Goal: Task Accomplishment & Management: Use online tool/utility

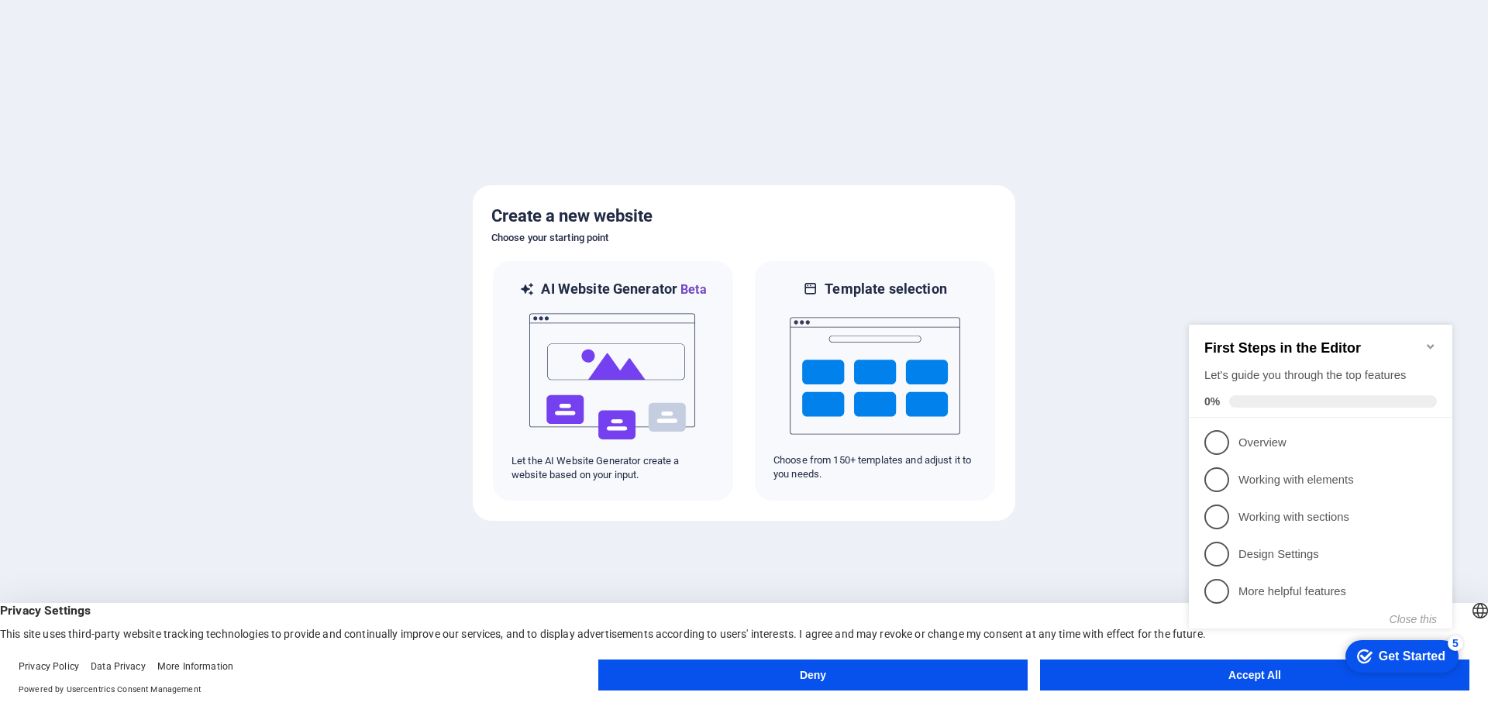
click div "checkmark Get Started 5 First Steps in the Editor Let's guide you through the t…"
click at [1434, 340] on icon "Minimize checklist" at bounding box center [1430, 346] width 12 height 12
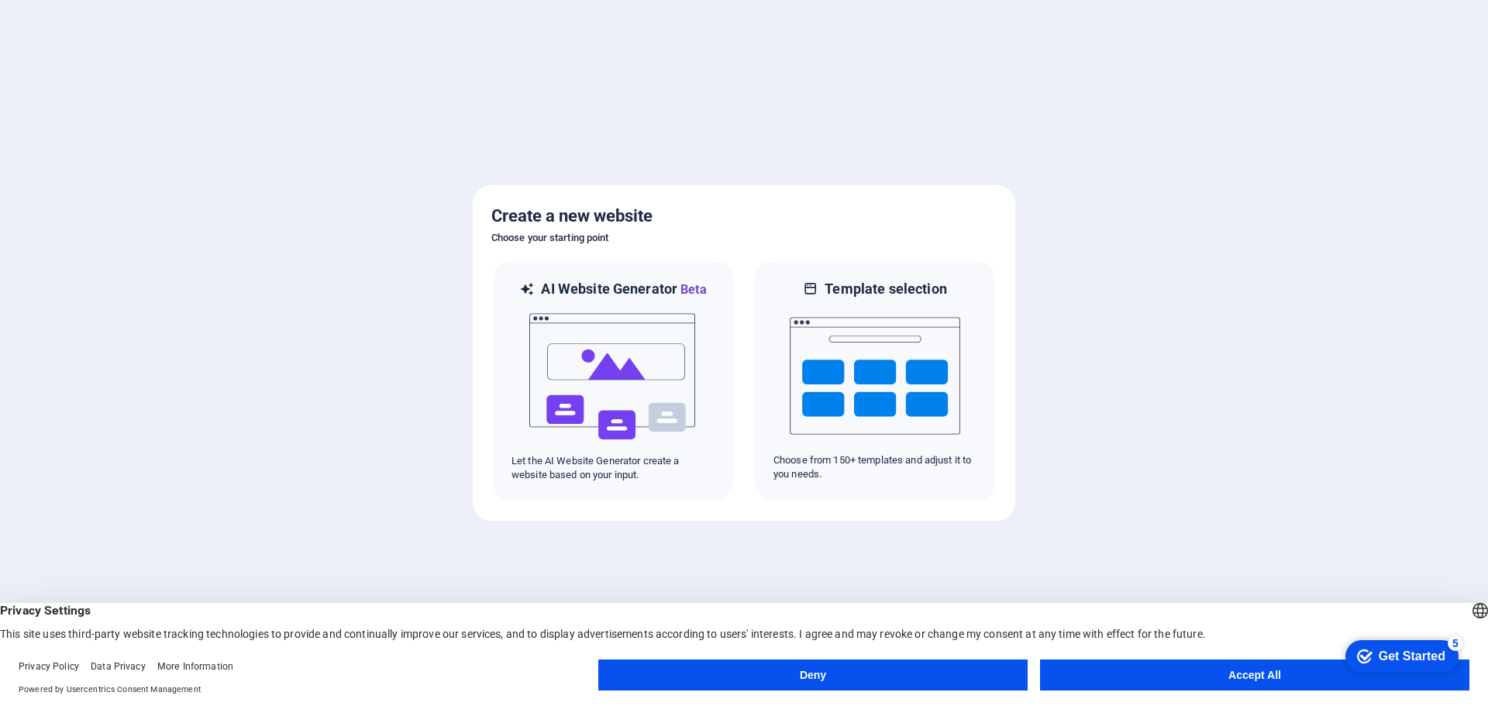
click at [1333, 679] on appcues-checklist "Contextual help checklist present on screen" at bounding box center [1399, 657] width 132 height 50
click at [1216, 667] on button "Accept All" at bounding box center [1254, 674] width 429 height 31
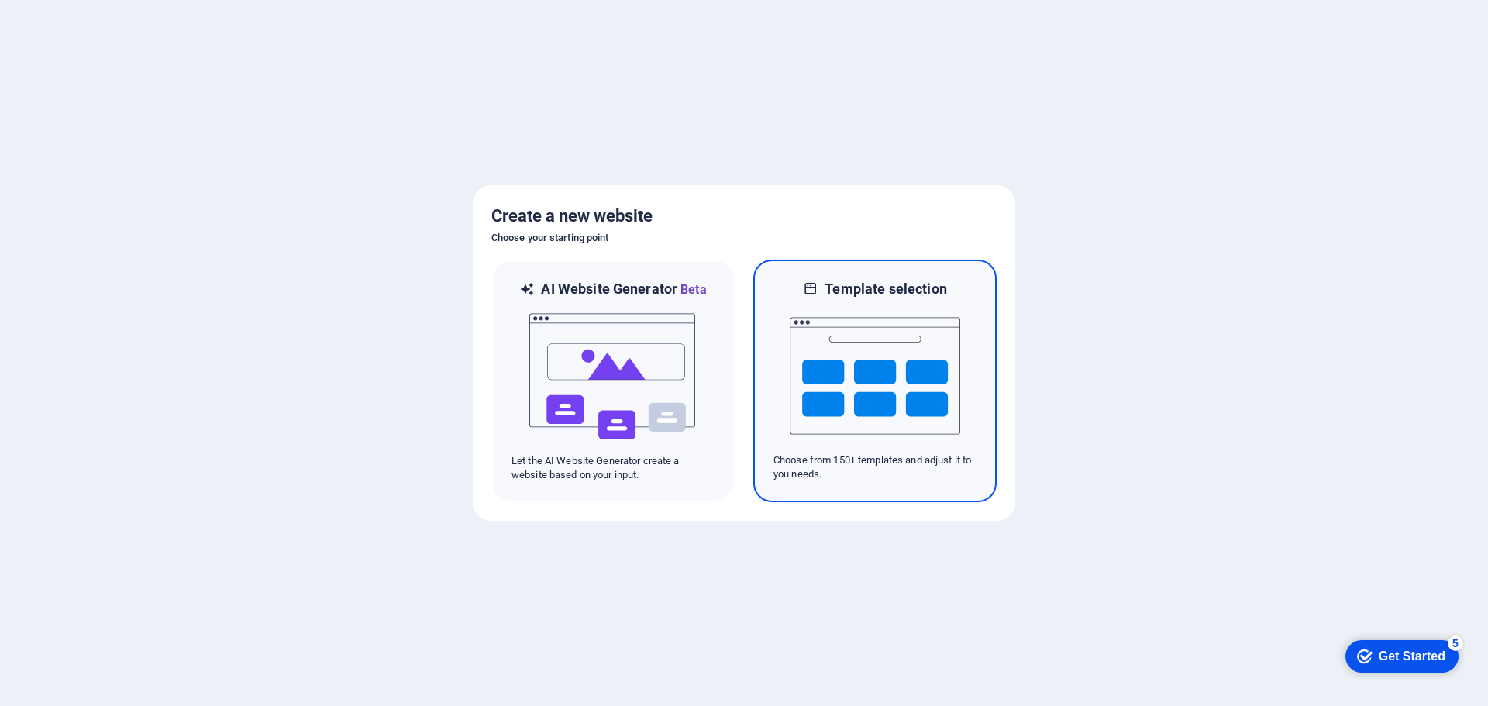
click at [882, 377] on img at bounding box center [875, 375] width 170 height 155
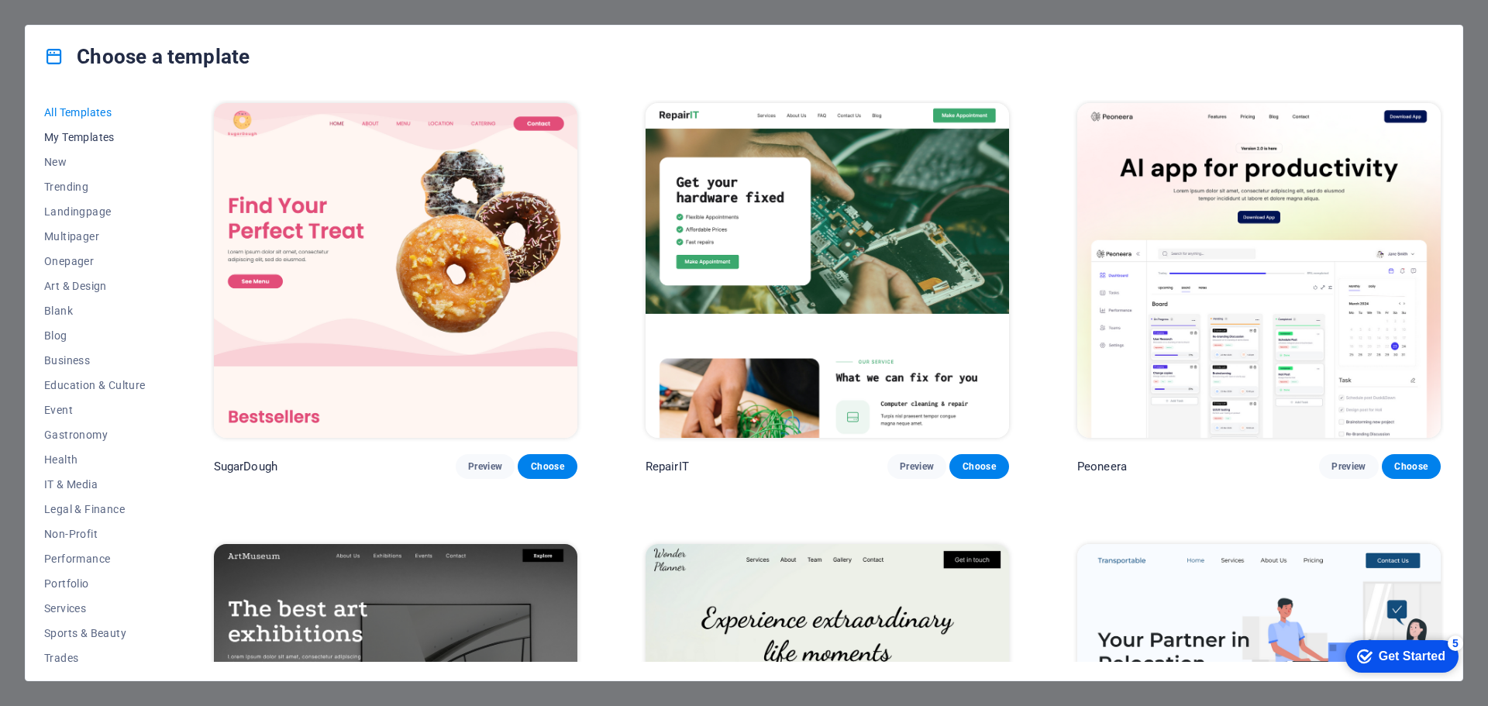
click at [76, 132] on span "My Templates" at bounding box center [94, 137] width 101 height 12
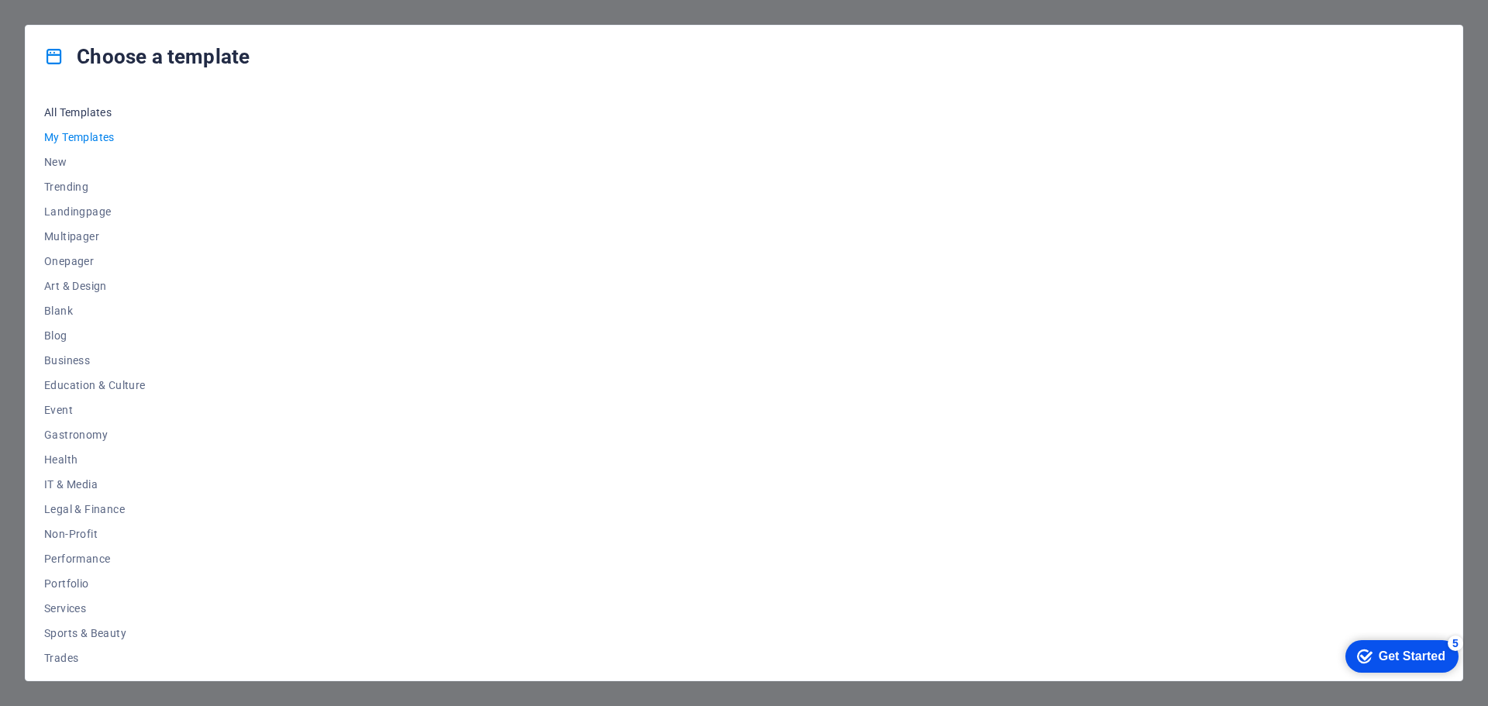
click at [84, 104] on button "All Templates" at bounding box center [94, 112] width 101 height 25
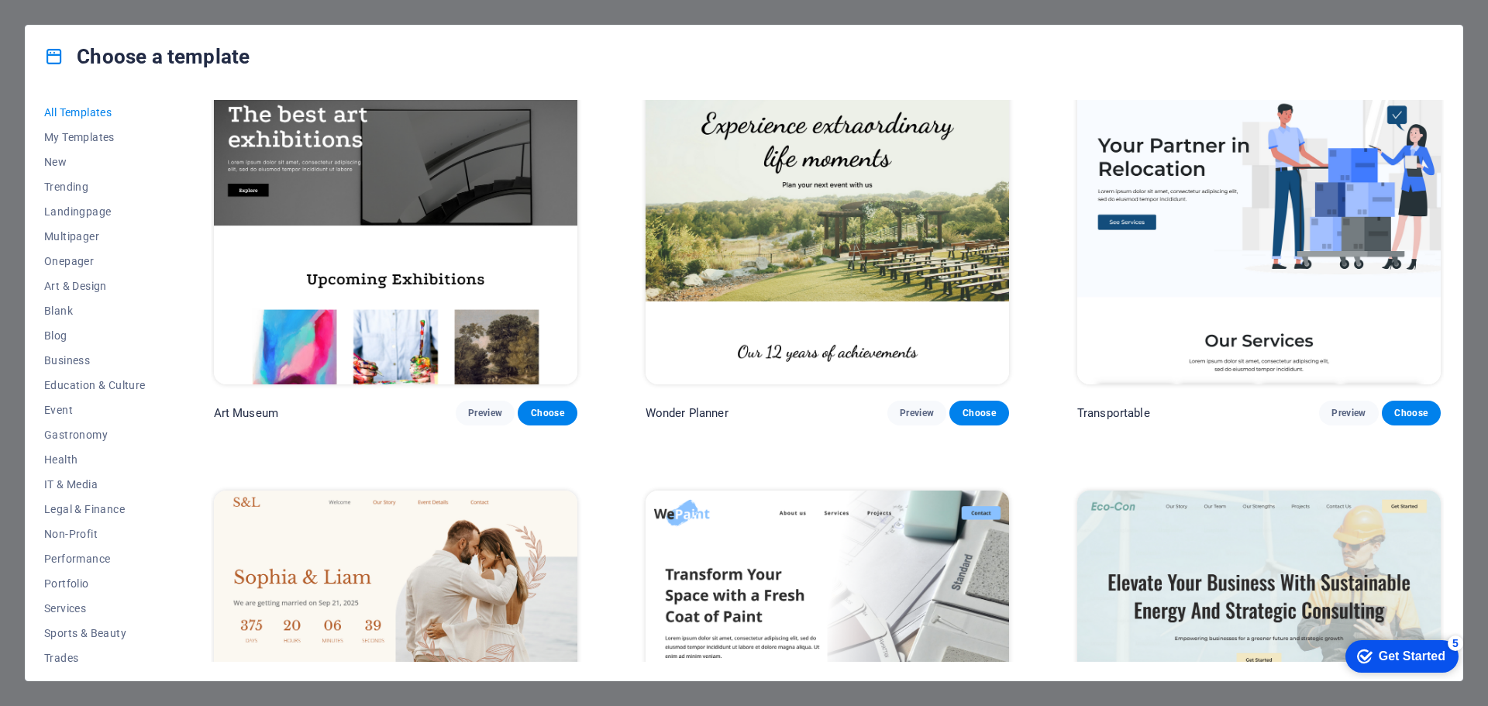
scroll to position [387, 0]
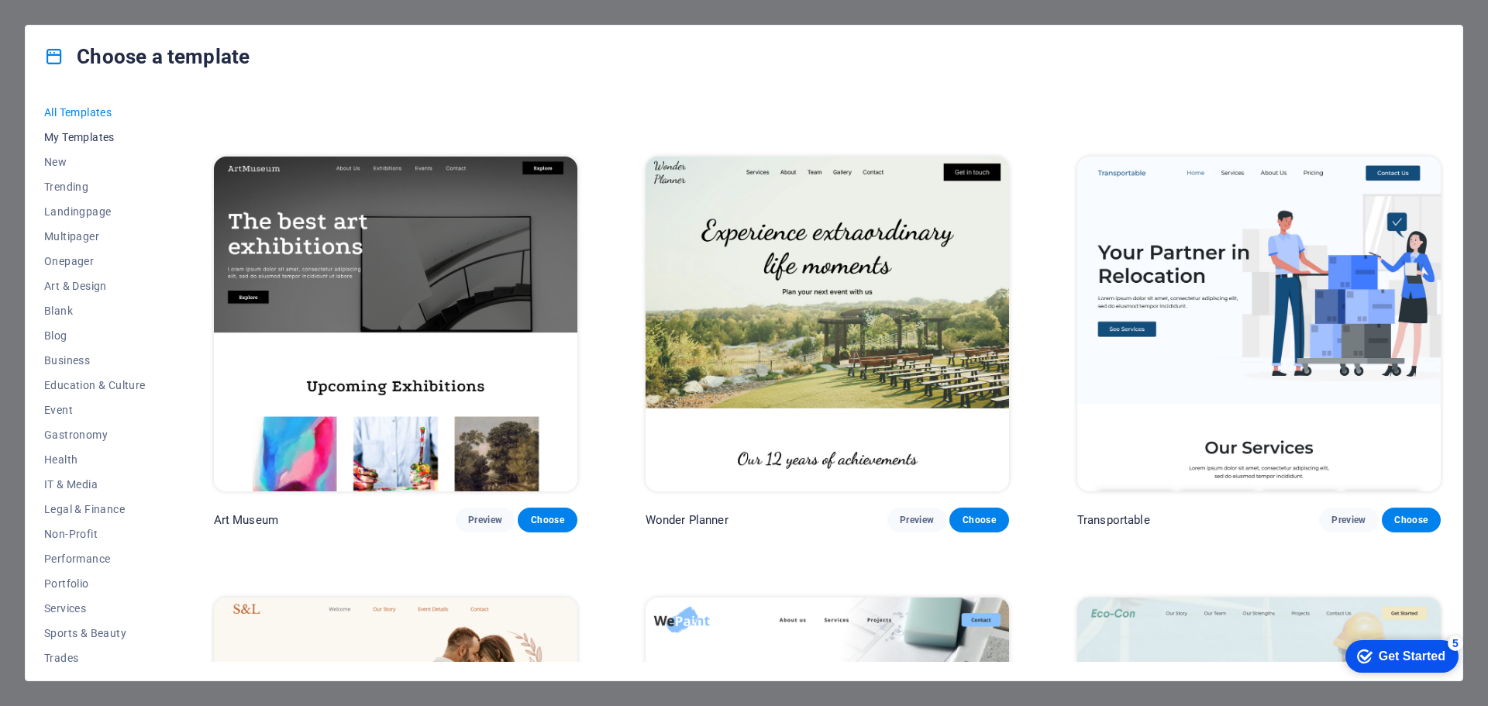
click at [108, 136] on span "My Templates" at bounding box center [94, 137] width 101 height 12
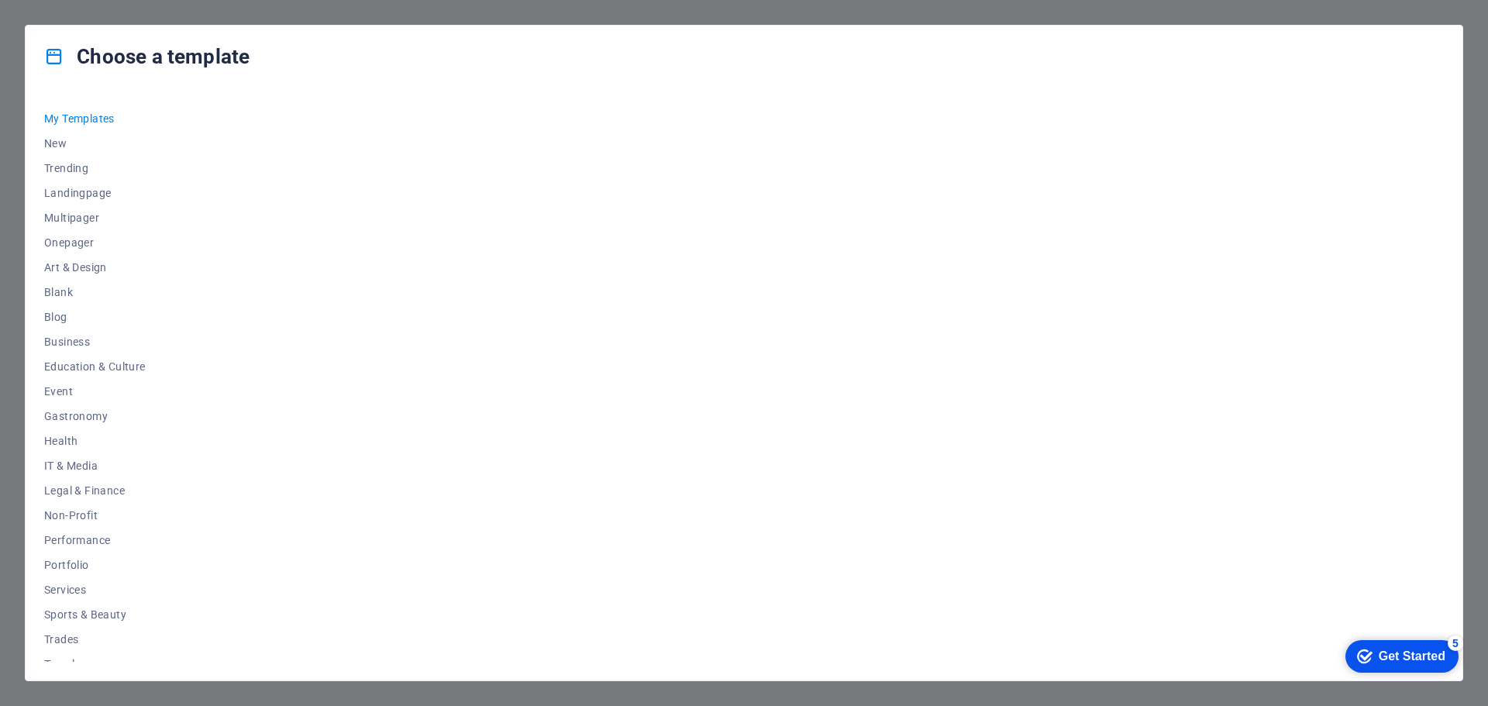
scroll to position [0, 0]
click at [74, 157] on span "New" at bounding box center [94, 162] width 101 height 12
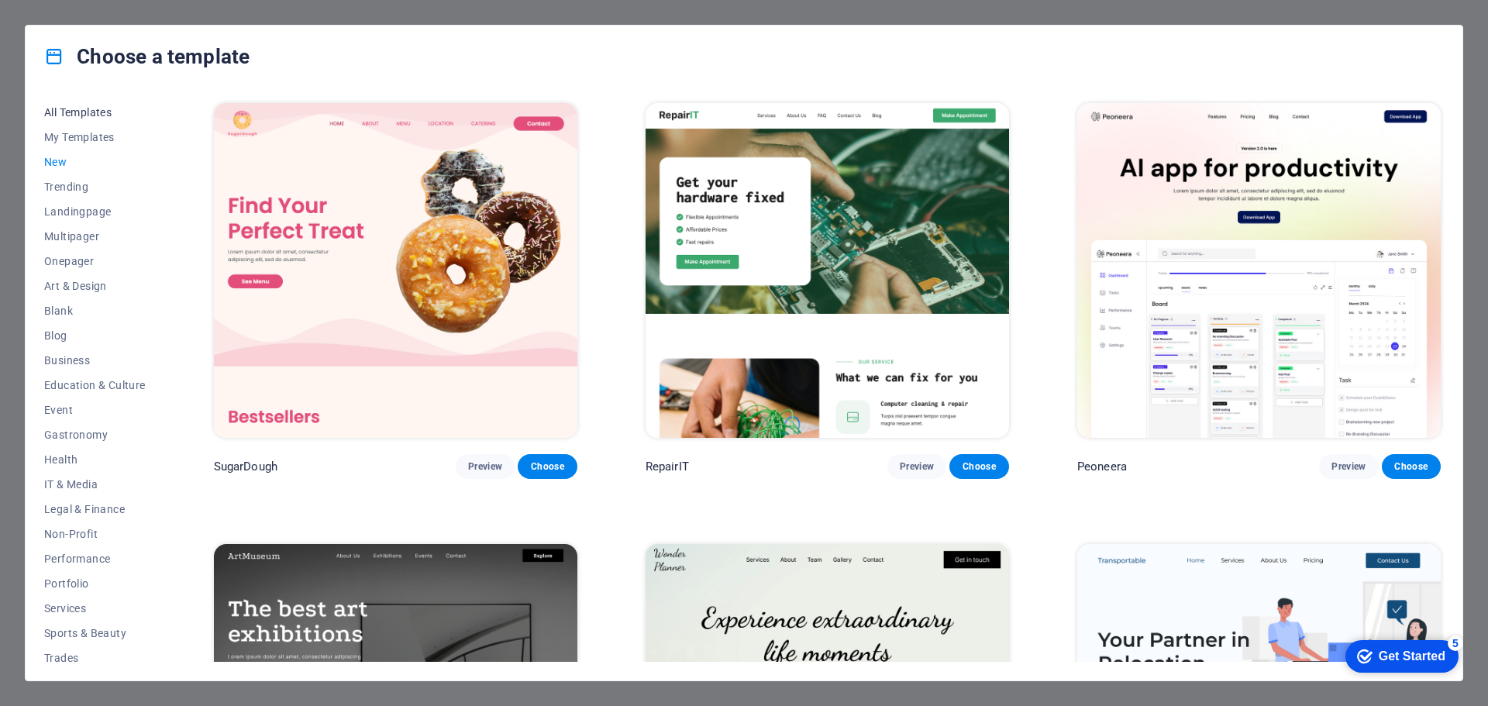
click at [101, 109] on span "All Templates" at bounding box center [94, 112] width 101 height 12
click at [555, 467] on span "Choose" at bounding box center [547, 466] width 34 height 12
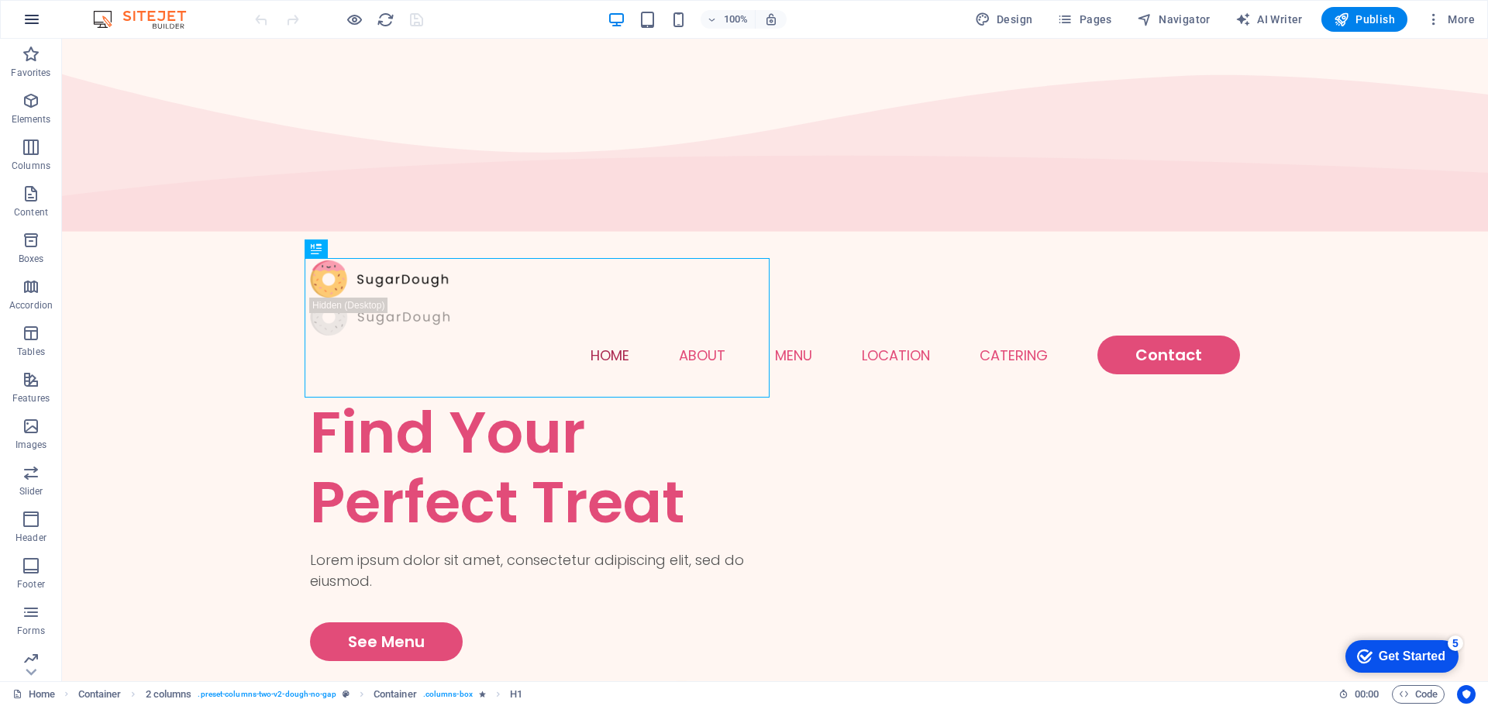
click at [26, 17] on icon "button" at bounding box center [31, 19] width 19 height 19
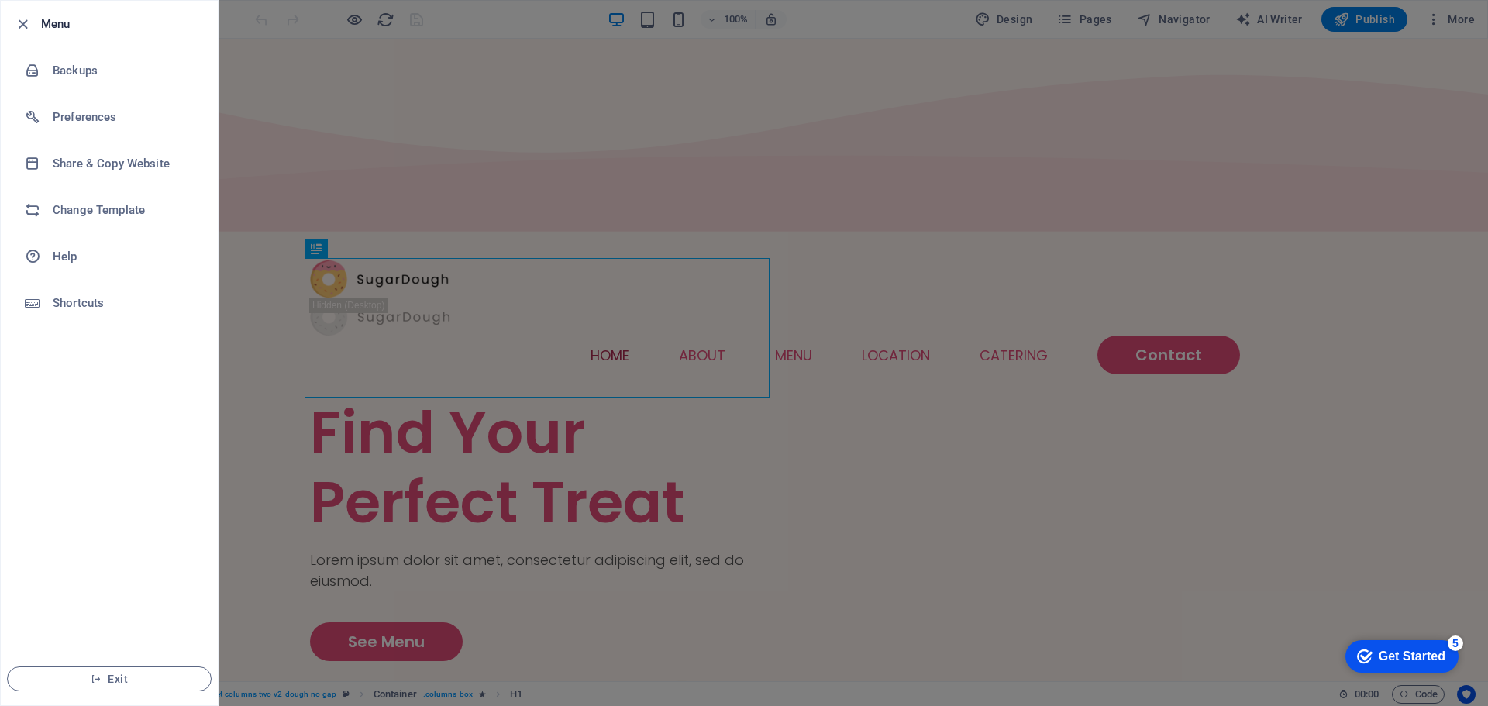
click at [17, 12] on li "Menu" at bounding box center [109, 24] width 217 height 46
click at [21, 20] on icon "button" at bounding box center [23, 24] width 18 height 18
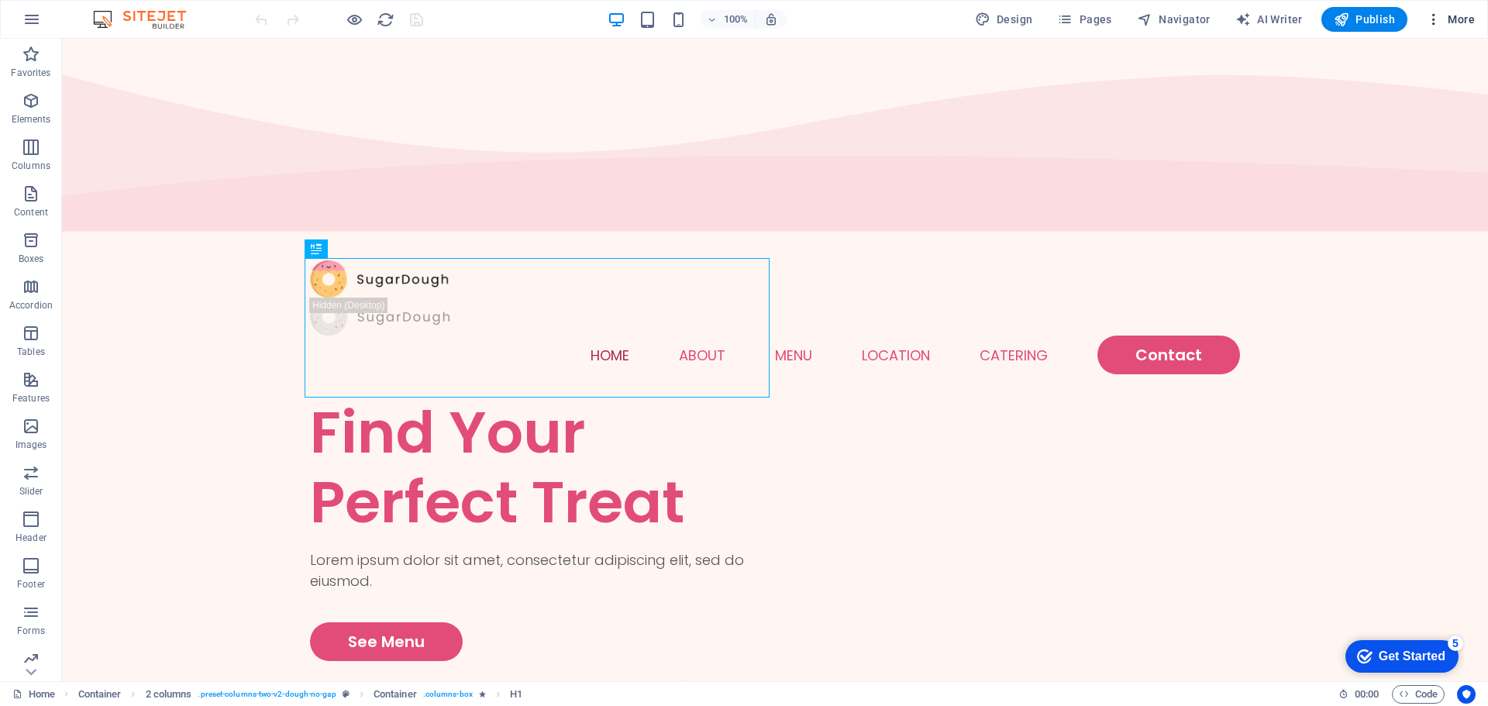
click at [1448, 15] on span "More" at bounding box center [1450, 19] width 49 height 15
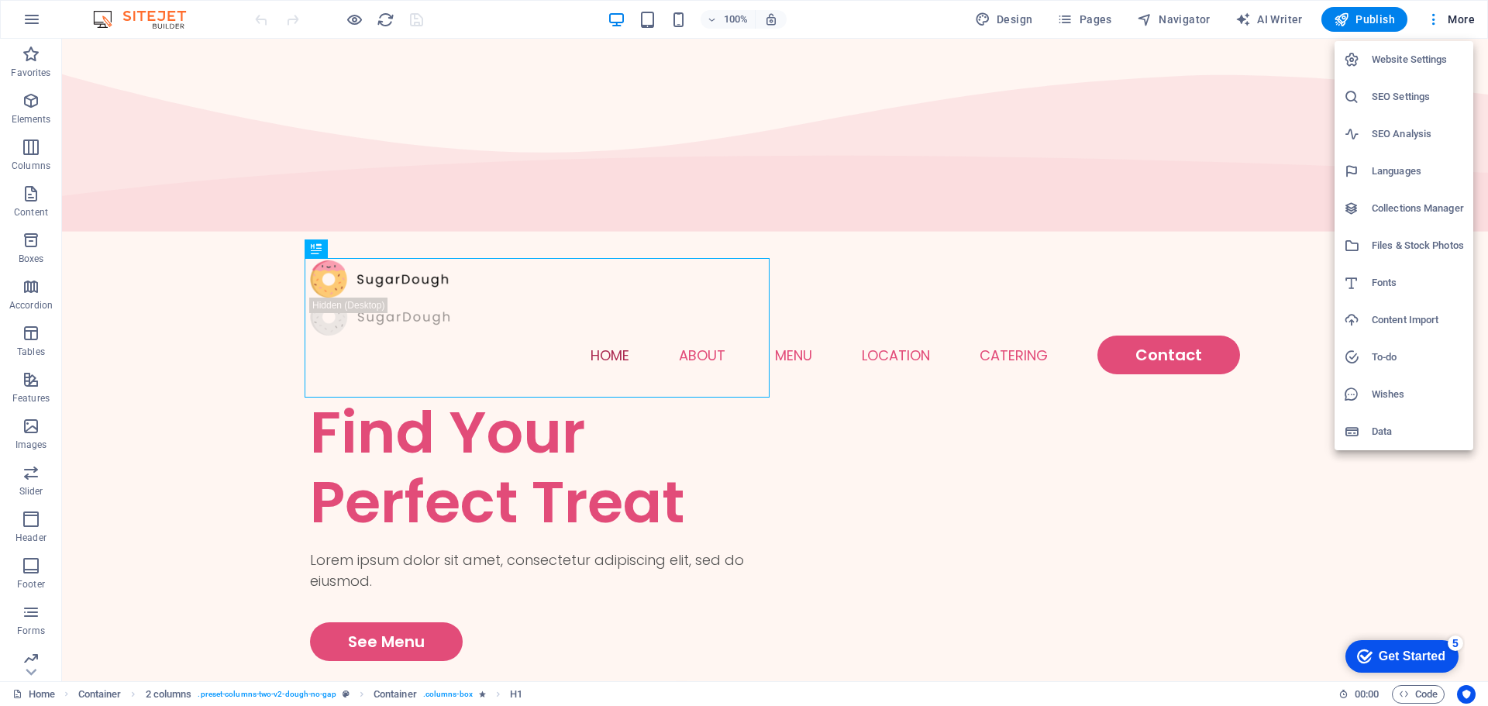
click at [1454, 20] on div at bounding box center [744, 353] width 1488 height 706
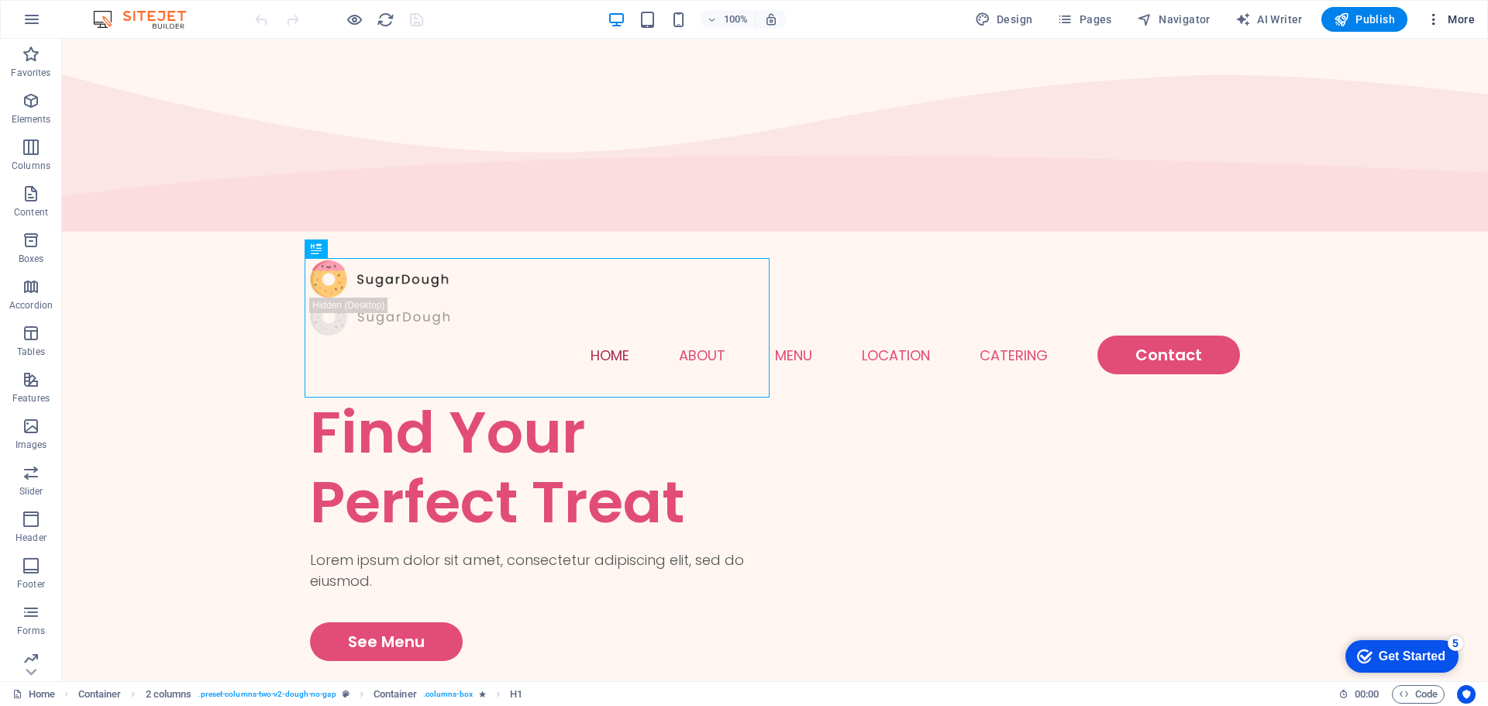
click at [1438, 15] on icon "button" at bounding box center [1433, 19] width 15 height 15
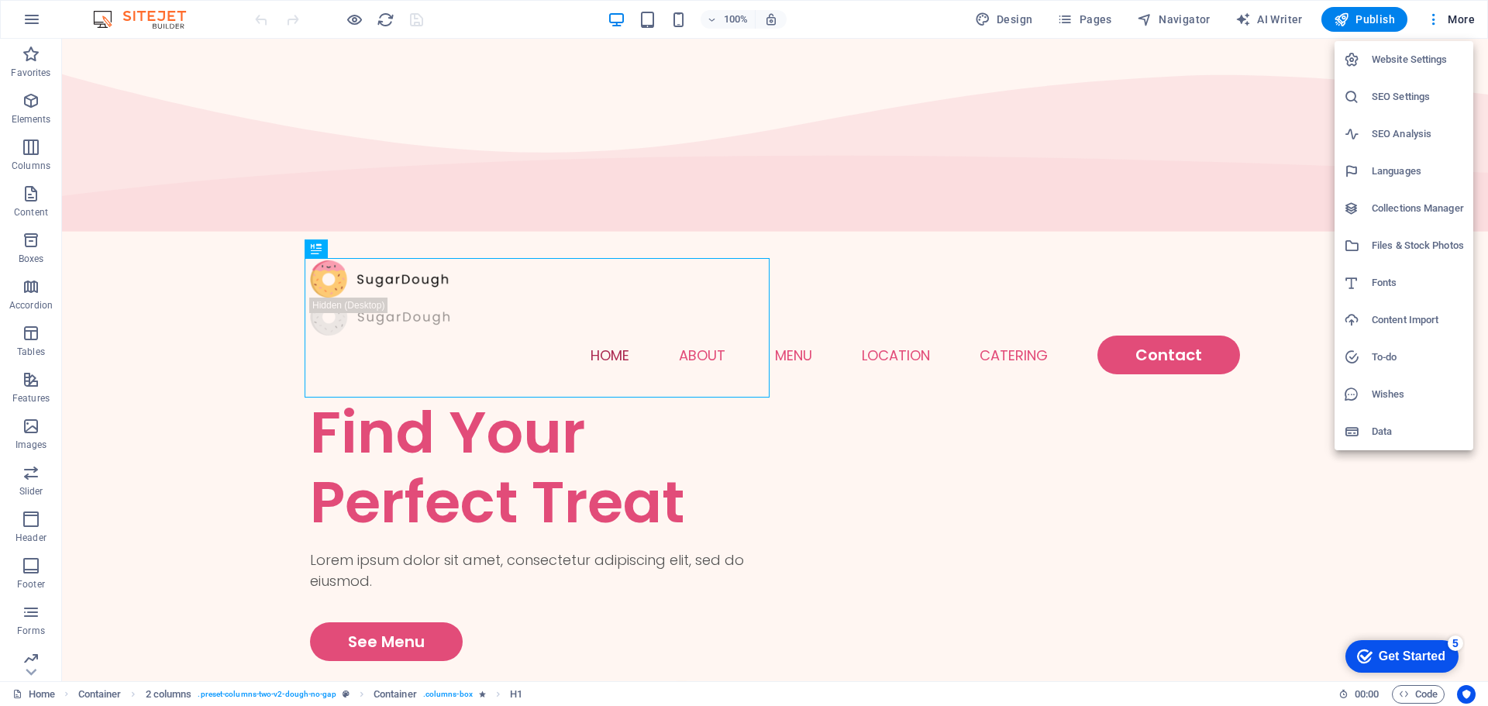
click at [1424, 55] on h6 "Website Settings" at bounding box center [1417, 59] width 92 height 19
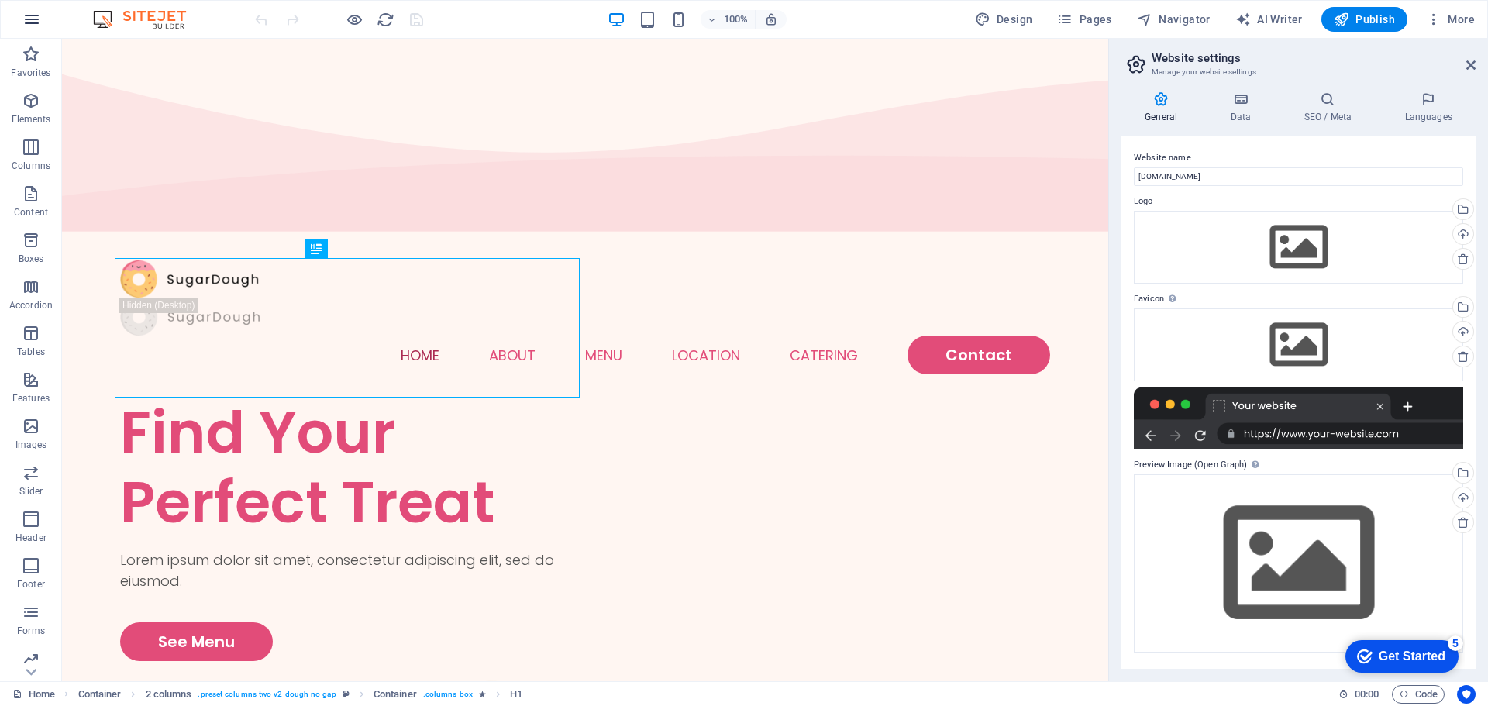
click at [36, 20] on icon "button" at bounding box center [31, 19] width 19 height 19
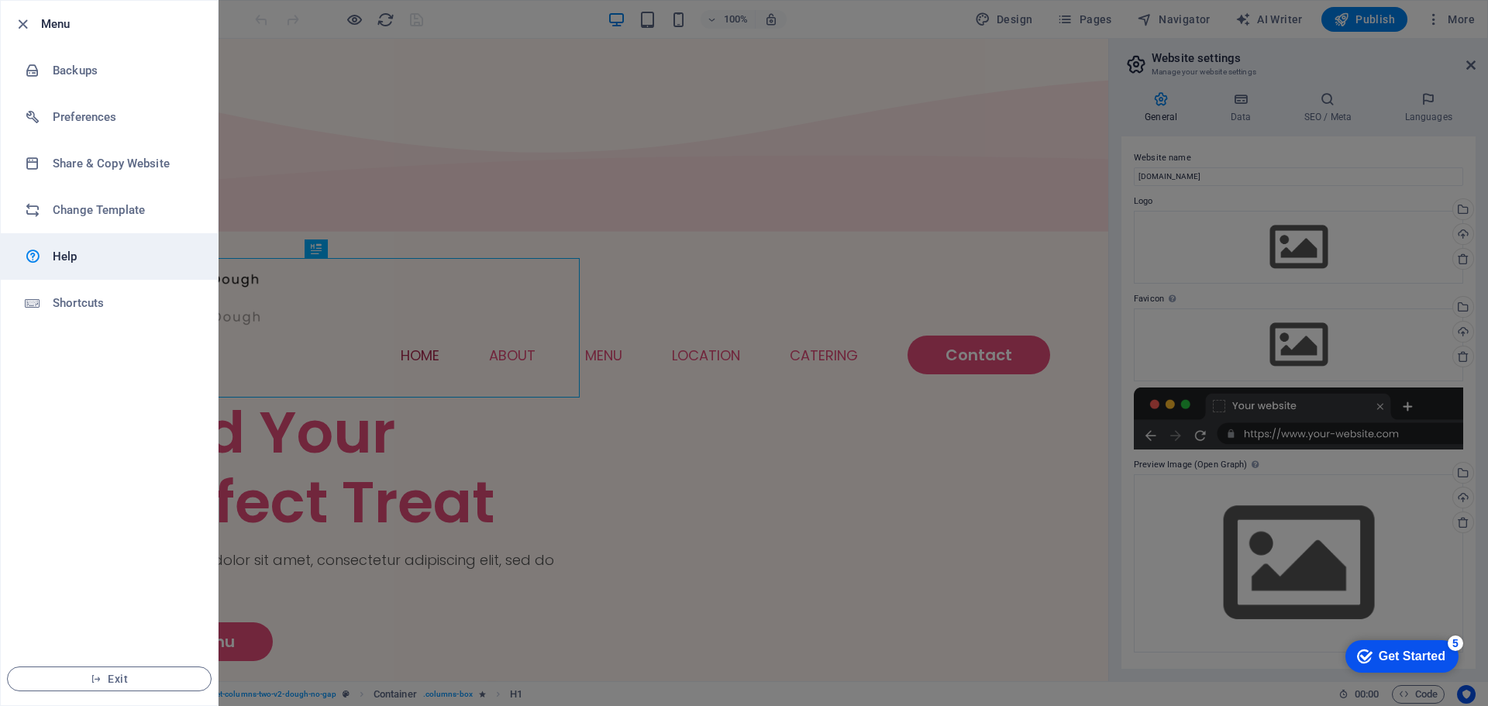
click at [106, 253] on h6 "Help" at bounding box center [124, 256] width 143 height 19
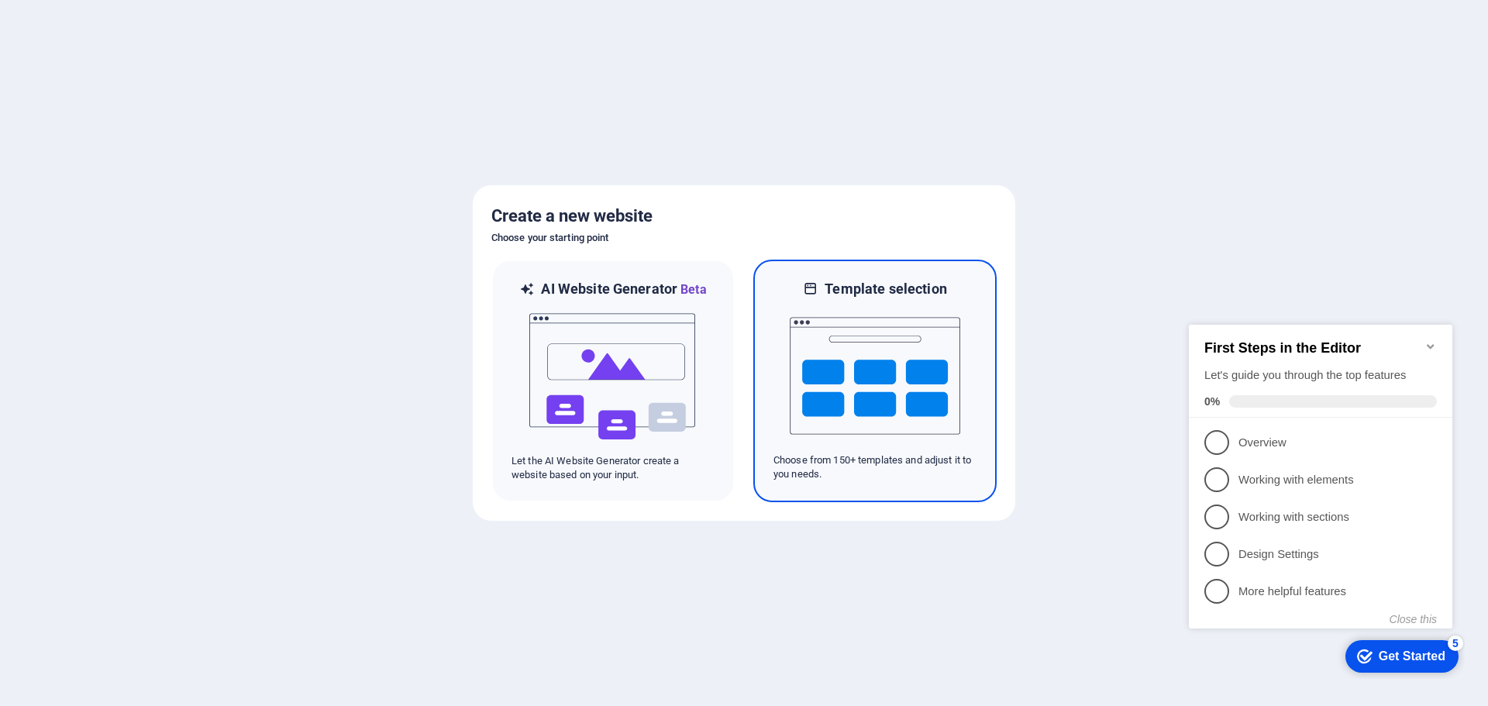
click at [912, 387] on img at bounding box center [875, 375] width 170 height 155
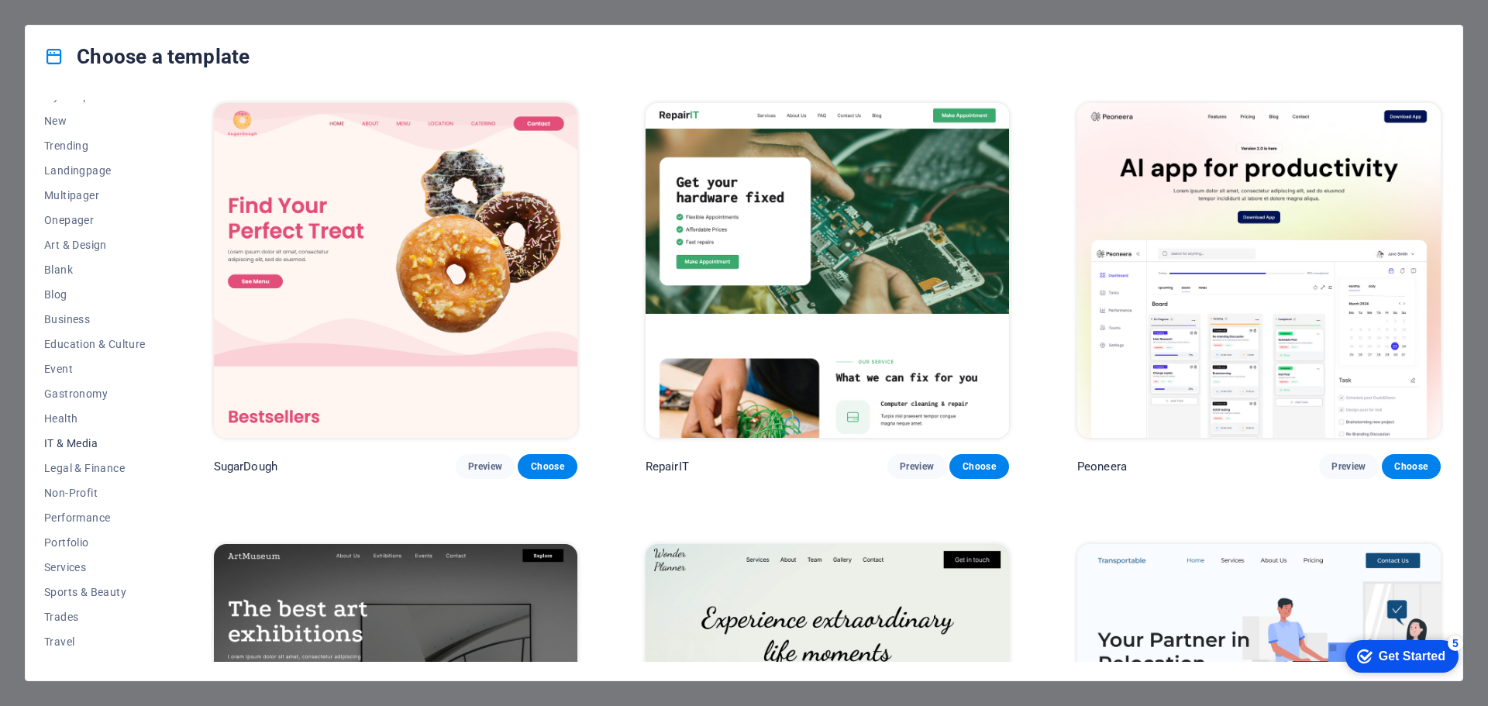
scroll to position [58, 0]
click at [475, 460] on span "Preview" at bounding box center [485, 466] width 34 height 12
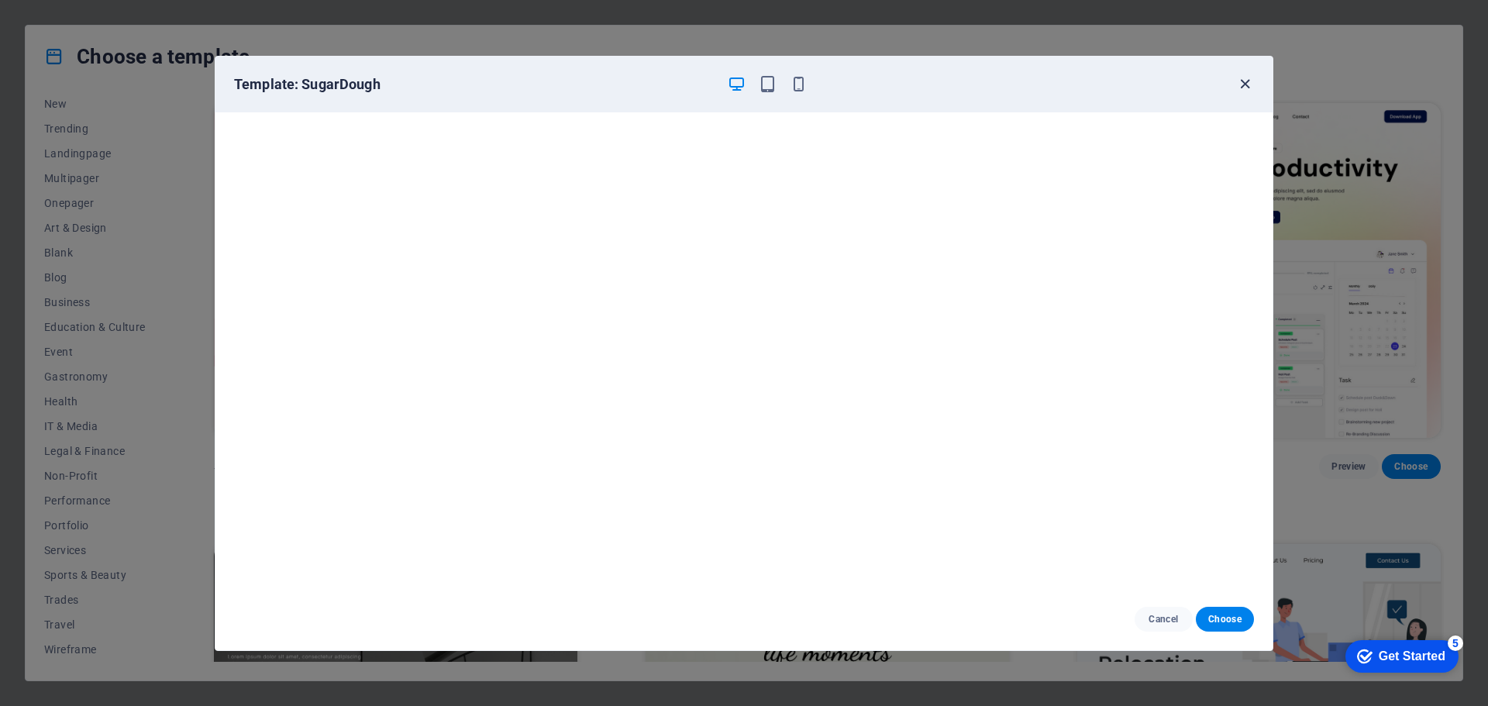
click at [1248, 81] on icon "button" at bounding box center [1245, 84] width 18 height 18
